Goal: Navigation & Orientation: Find specific page/section

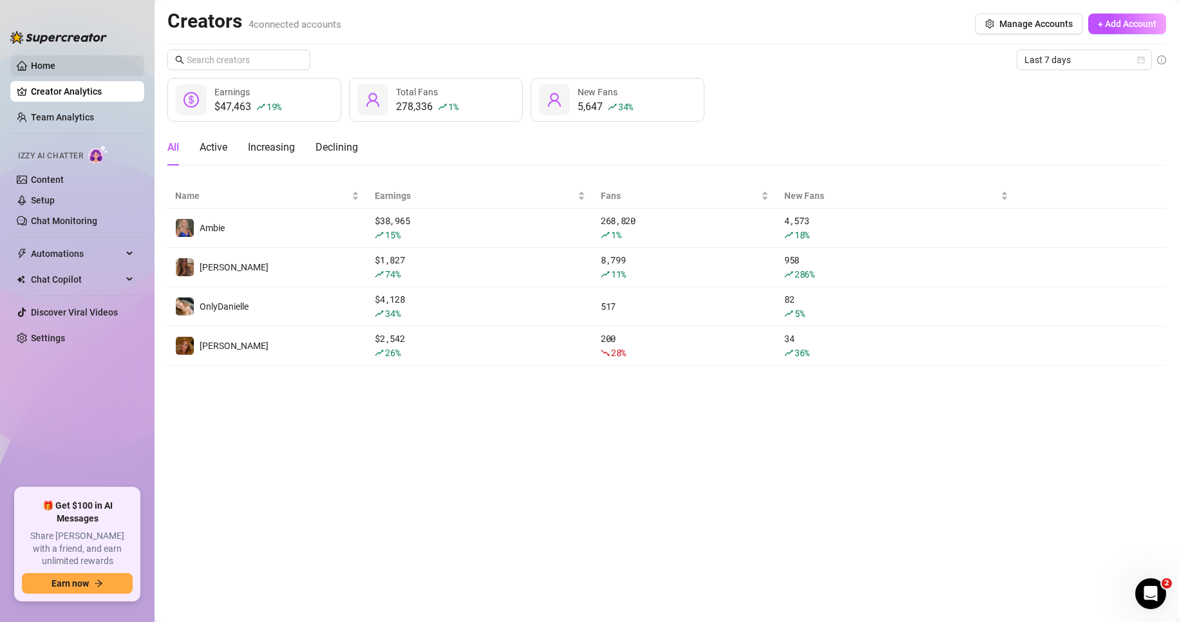
click at [55, 64] on link "Home" at bounding box center [43, 66] width 24 height 10
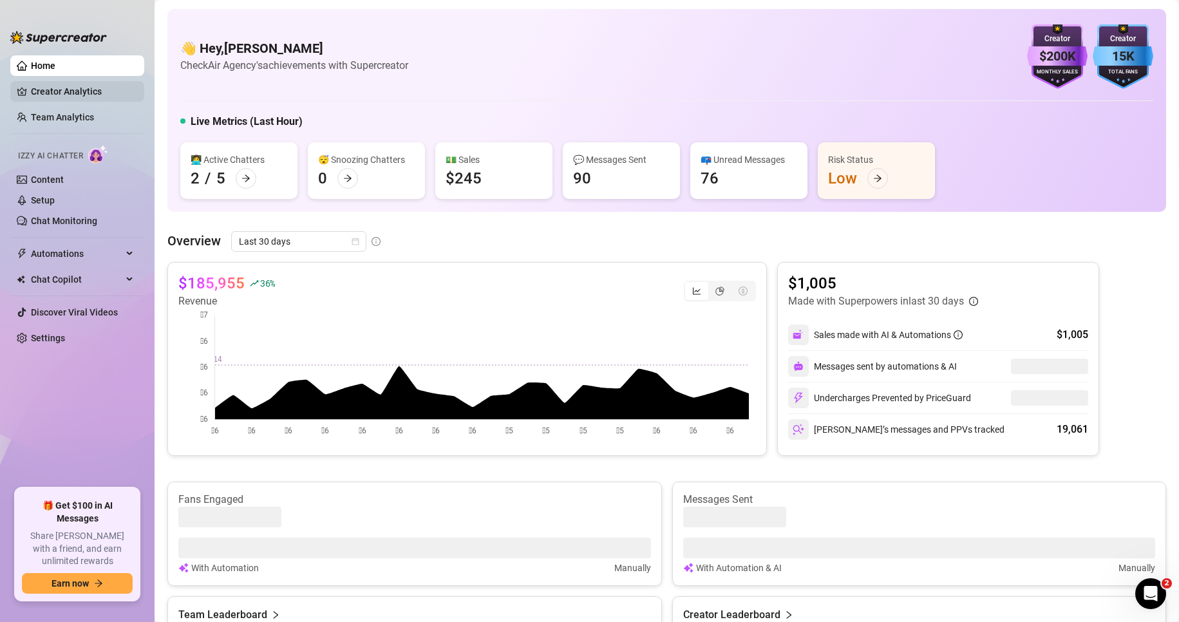
click at [71, 84] on link "Creator Analytics" at bounding box center [82, 91] width 103 height 21
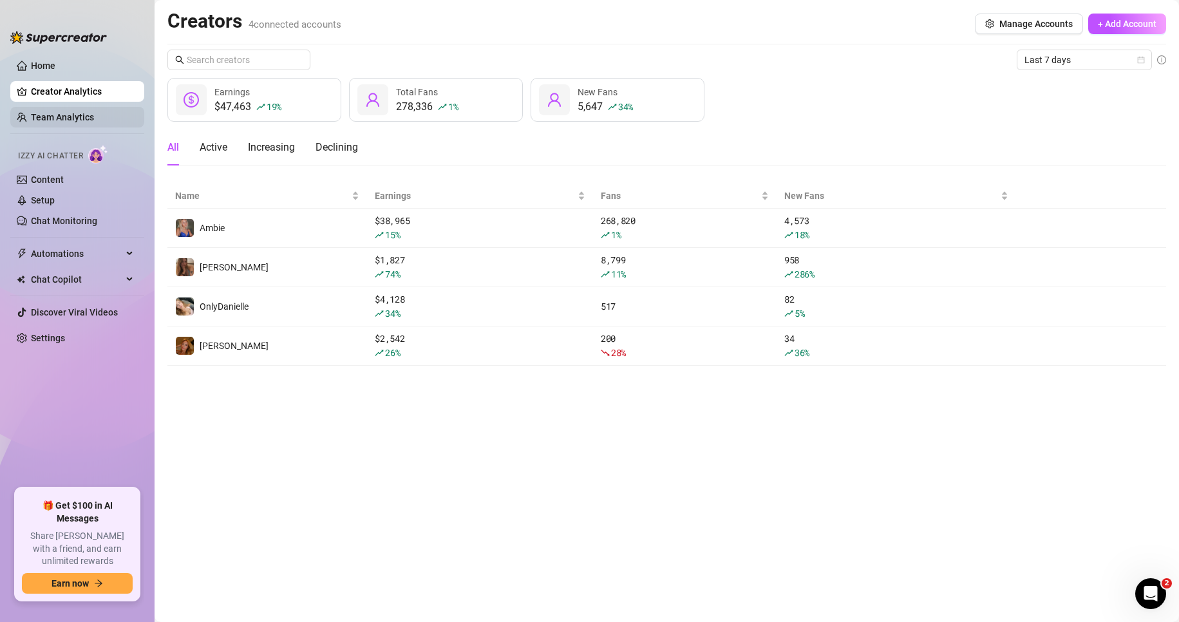
click at [66, 115] on link "Team Analytics" at bounding box center [62, 117] width 63 height 10
